Goal: Transaction & Acquisition: Purchase product/service

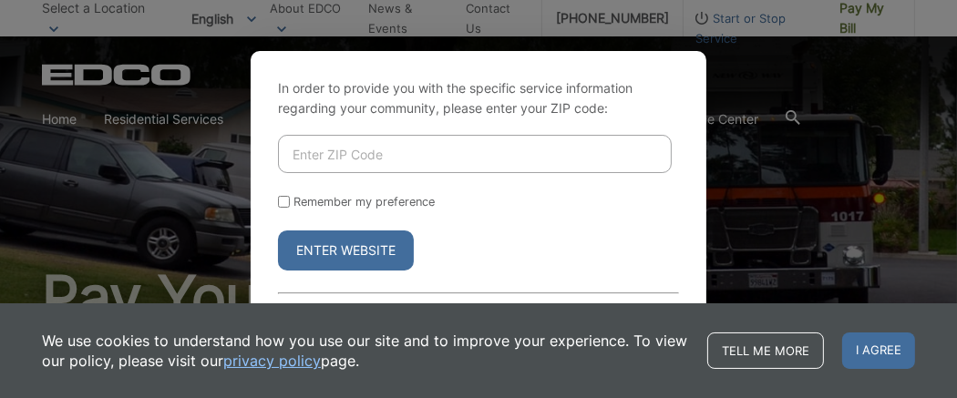
type input "91901"
drag, startPoint x: 281, startPoint y: 205, endPoint x: 304, endPoint y: 219, distance: 26.6
click at [281, 205] on input "Remember my preference" at bounding box center [284, 202] width 12 height 12
checkbox input "true"
click at [356, 245] on button "Enter Website" at bounding box center [346, 251] width 136 height 40
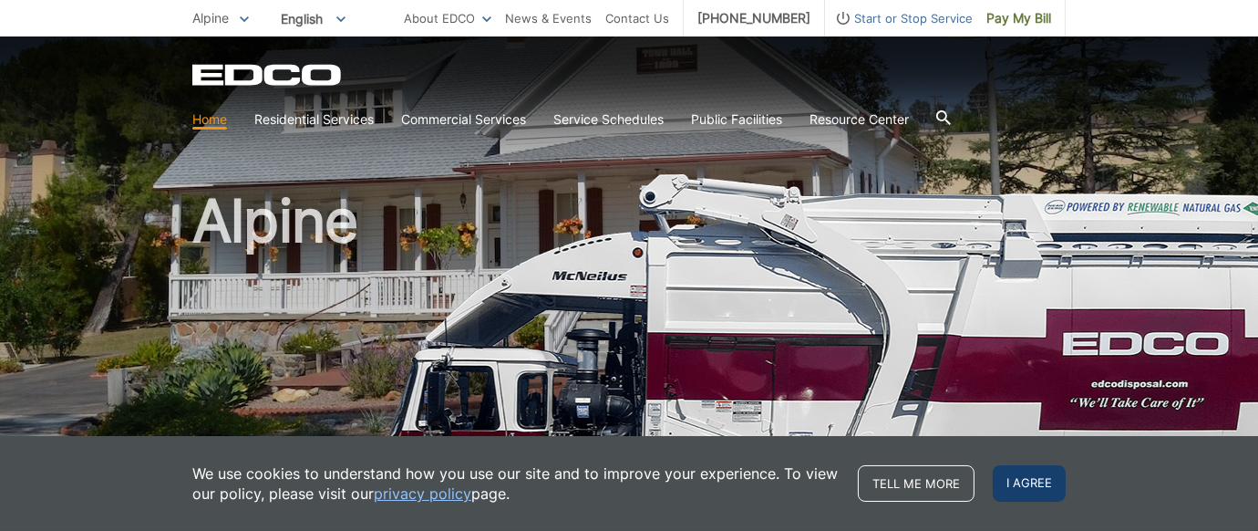
click at [1035, 482] on span "I agree" at bounding box center [1029, 483] width 73 height 36
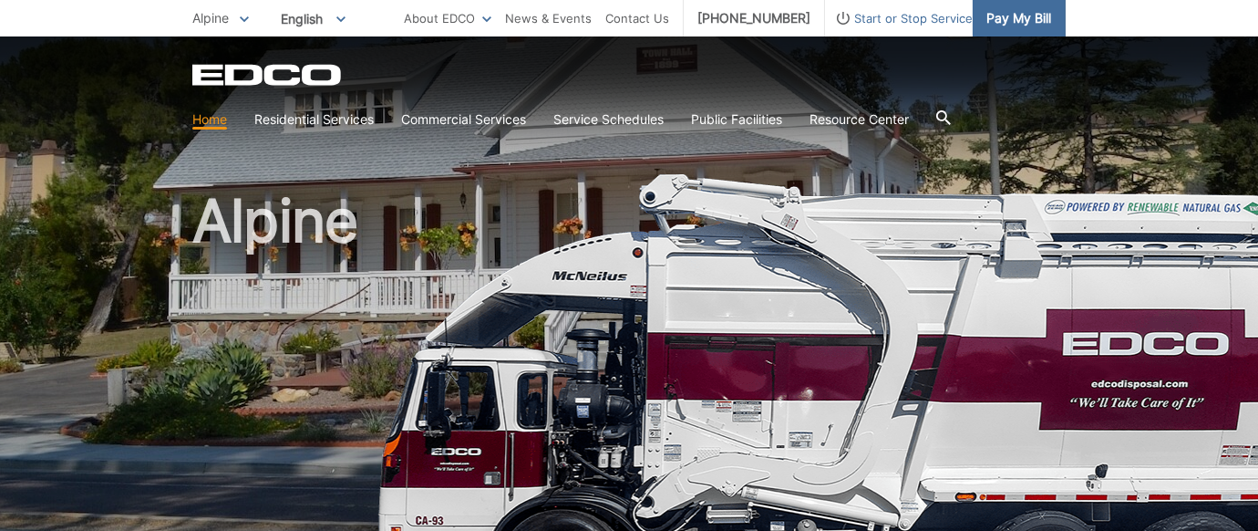
click at [1036, 16] on span "Pay My Bill" at bounding box center [1018, 18] width 65 height 20
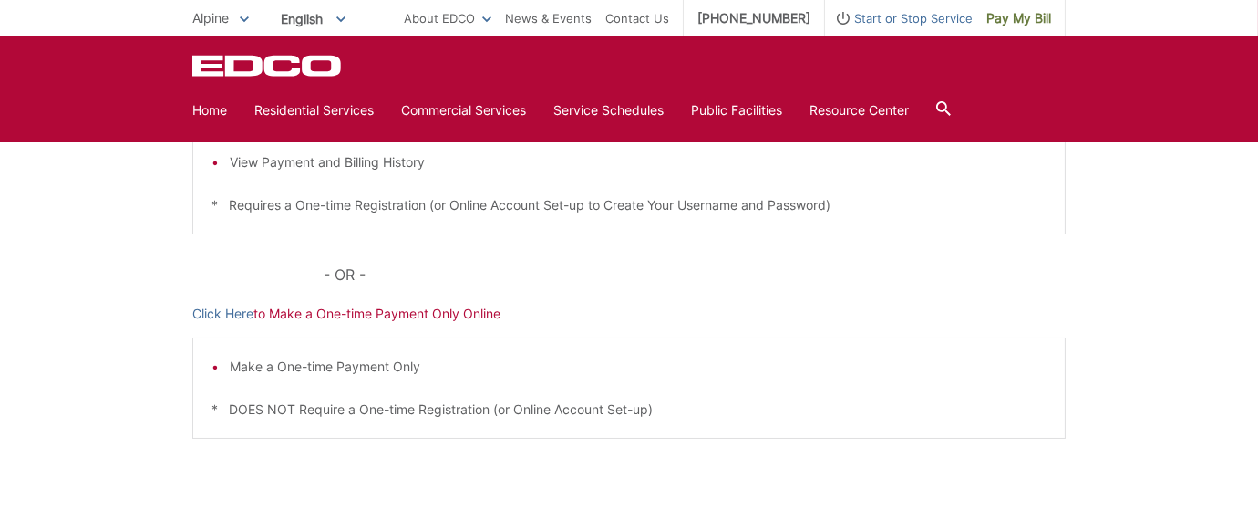
scroll to position [486, 0]
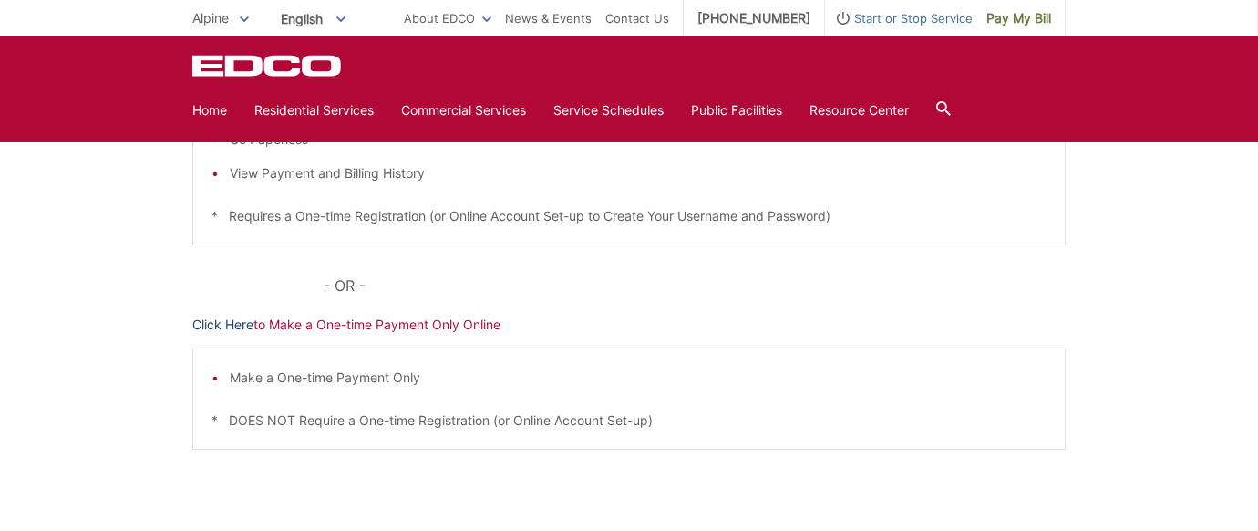
click at [243, 323] on link "Click Here" at bounding box center [222, 324] width 61 height 20
